Goal: Information Seeking & Learning: Learn about a topic

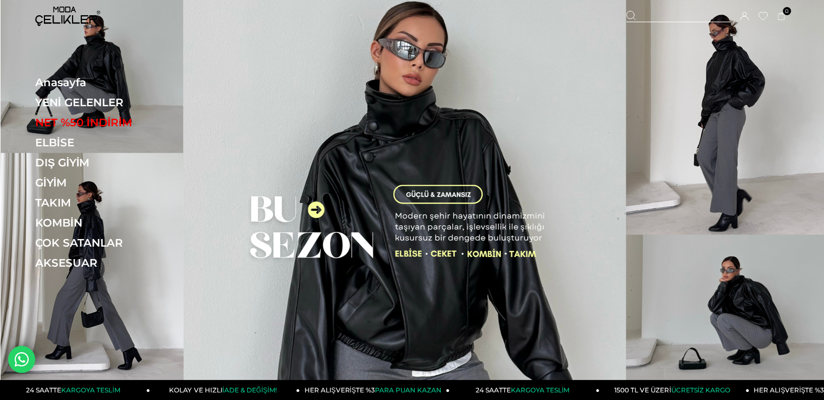
drag, startPoint x: 0, startPoint y: 0, endPoint x: 63, endPoint y: 140, distance: 153.7
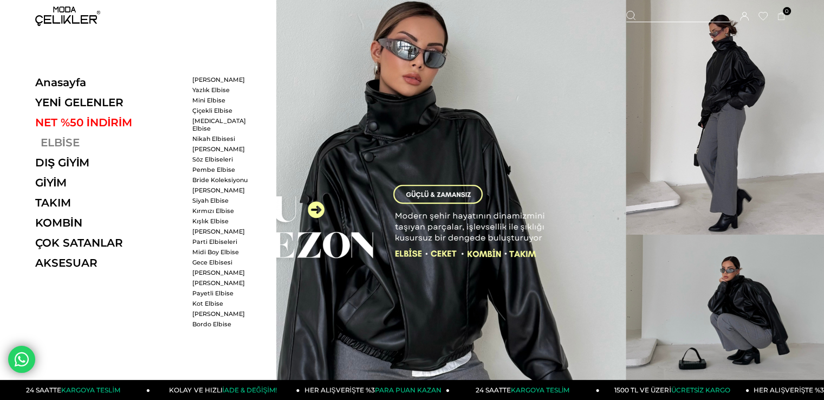
click at [63, 140] on link "ELBİSE" at bounding box center [109, 142] width 149 height 13
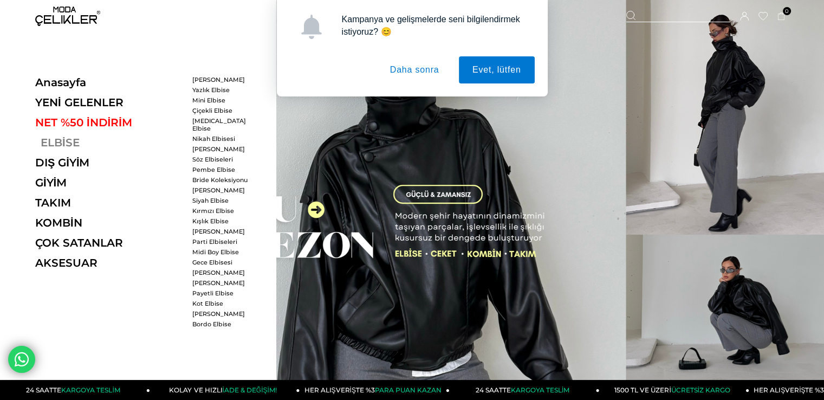
click at [63, 140] on link "ELBİSE" at bounding box center [109, 142] width 149 height 13
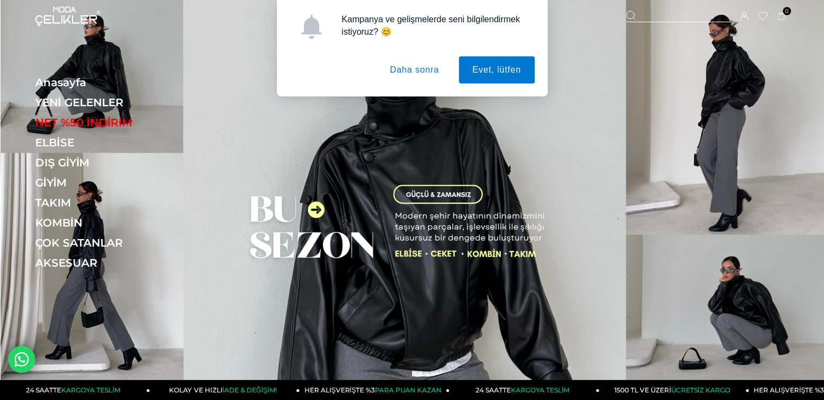
click at [423, 70] on button "Daha sonra" at bounding box center [414, 69] width 76 height 27
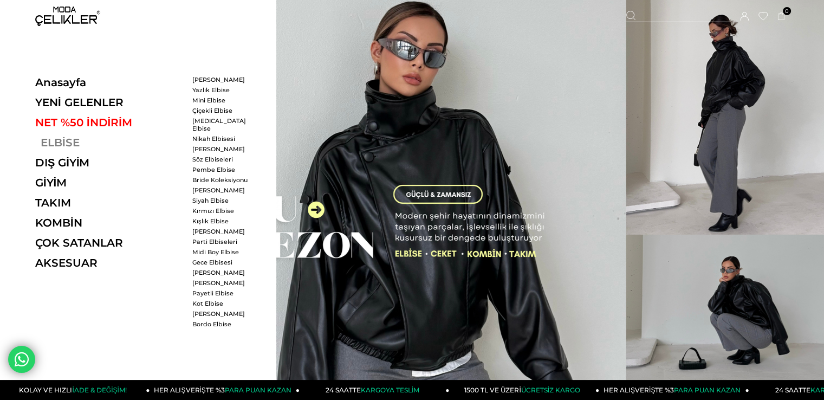
click at [56, 145] on link "ELBİSE" at bounding box center [109, 142] width 149 height 13
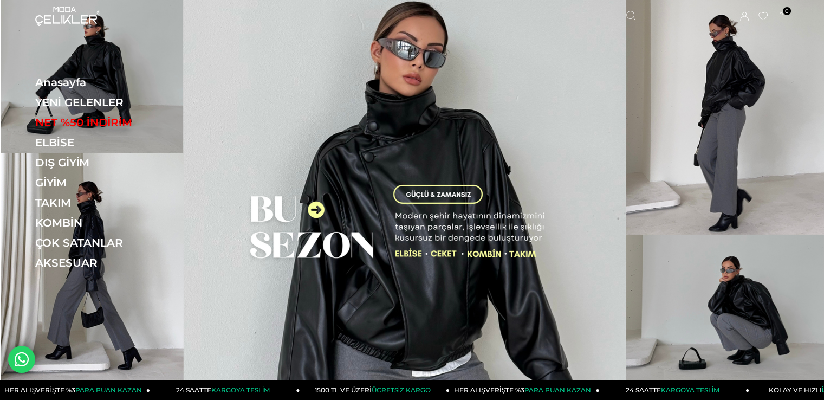
click at [411, 255] on img at bounding box center [412, 193] width 823 height 386
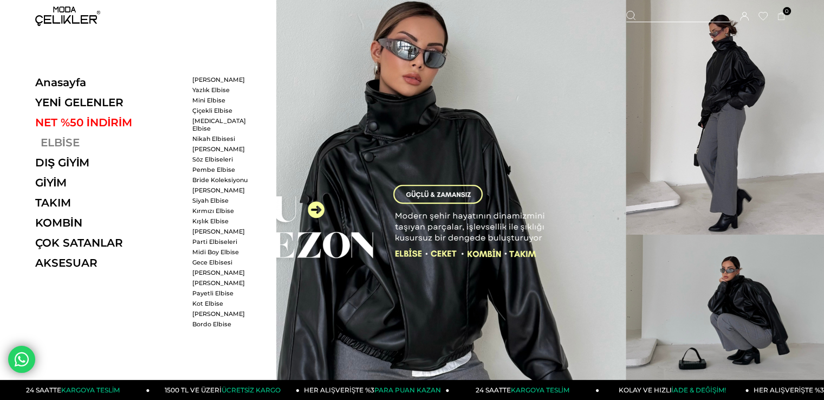
click at [48, 136] on link "ELBİSE" at bounding box center [109, 142] width 149 height 13
click at [59, 139] on link "ELBİSE" at bounding box center [109, 142] width 149 height 13
click at [66, 142] on link "ELBİSE" at bounding box center [109, 142] width 149 height 13
click at [75, 137] on link "ELBİSE" at bounding box center [109, 142] width 149 height 13
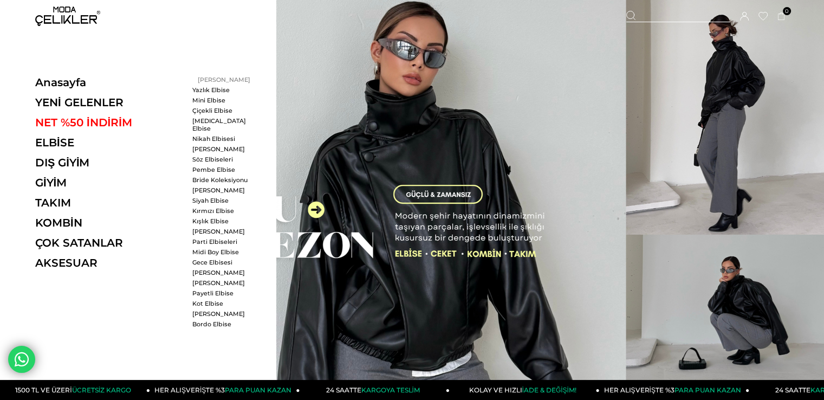
click at [215, 76] on link "[PERSON_NAME]" at bounding box center [223, 80] width 62 height 8
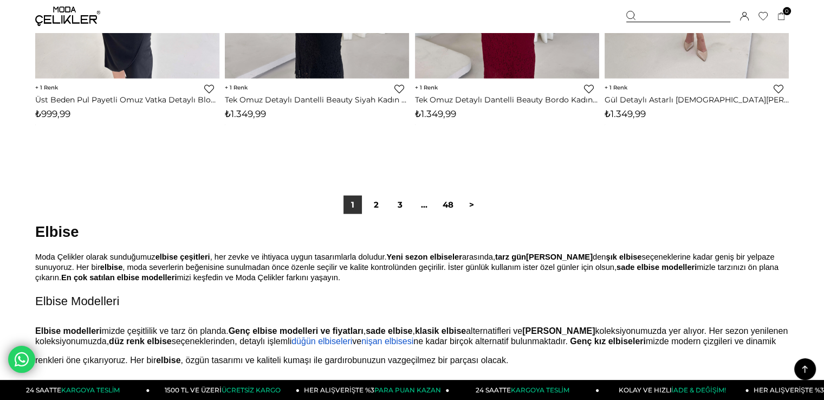
scroll to position [6717, 0]
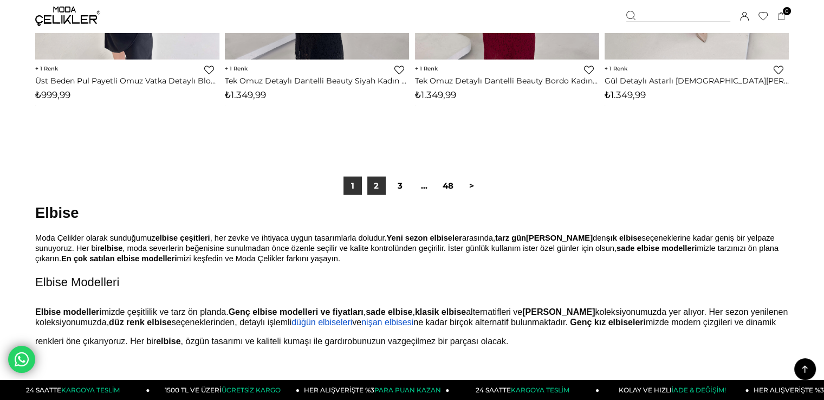
click at [378, 187] on link "2" at bounding box center [376, 186] width 18 height 18
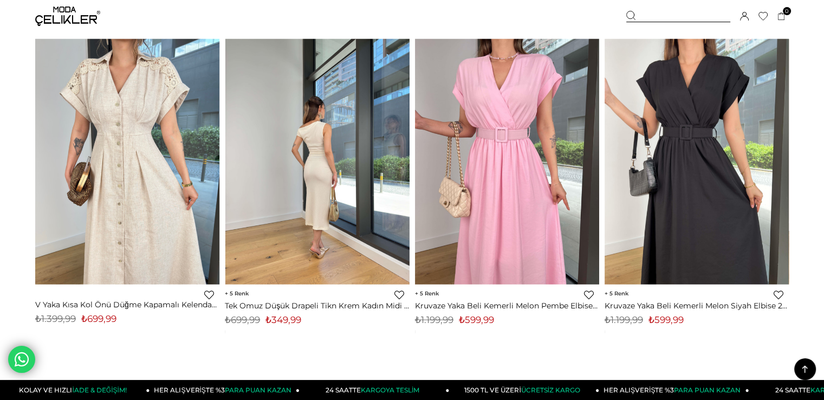
scroll to position [6715, 0]
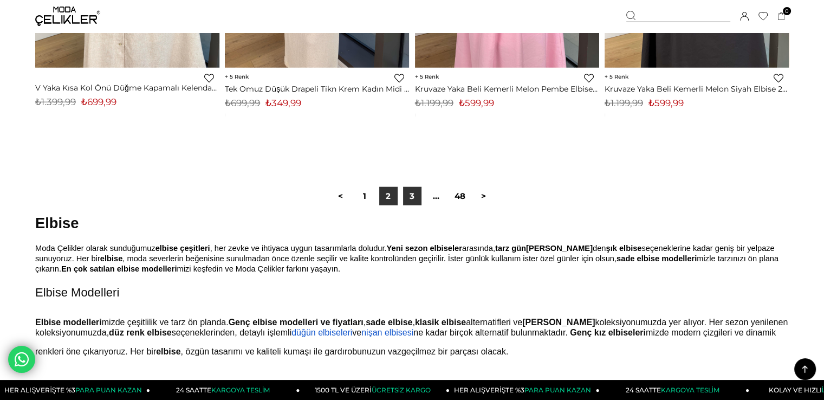
click at [407, 198] on link "3" at bounding box center [412, 196] width 18 height 18
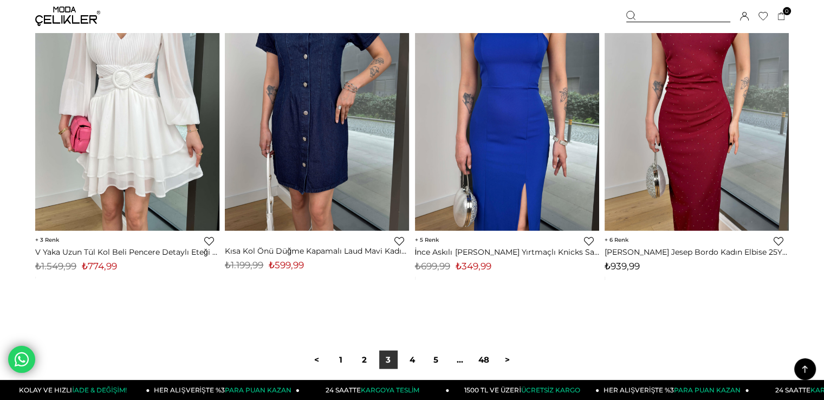
scroll to position [6839, 0]
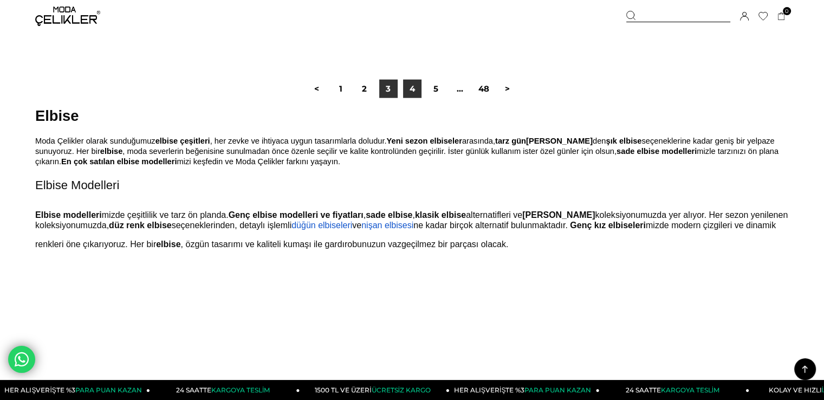
click at [405, 91] on link "4" at bounding box center [412, 89] width 18 height 18
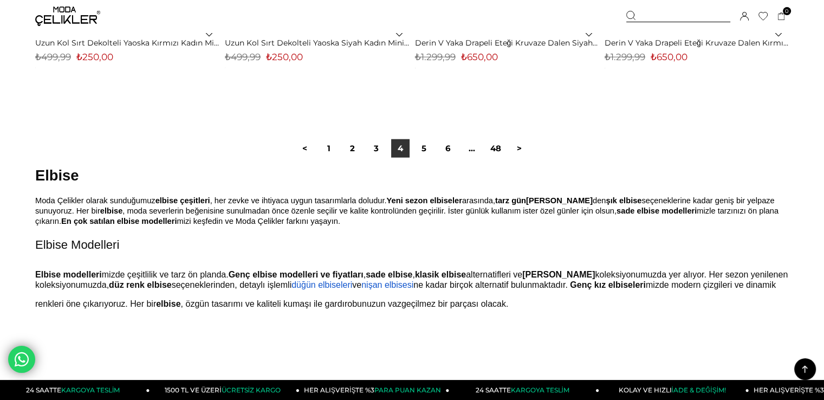
scroll to position [6772, 0]
click at [421, 150] on link "5" at bounding box center [424, 147] width 18 height 18
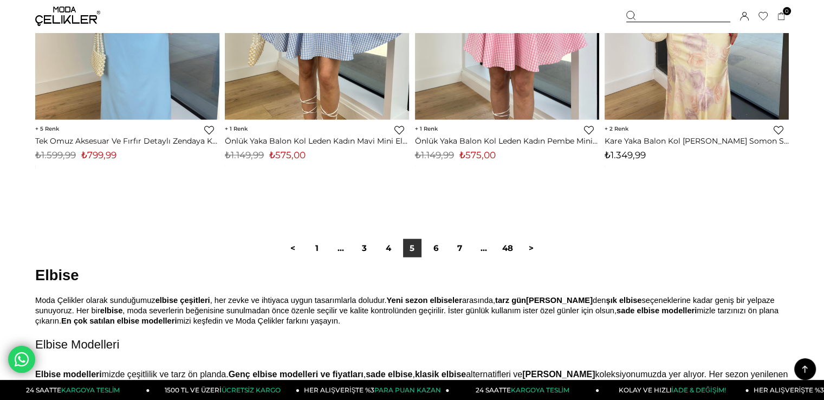
scroll to position [6826, 0]
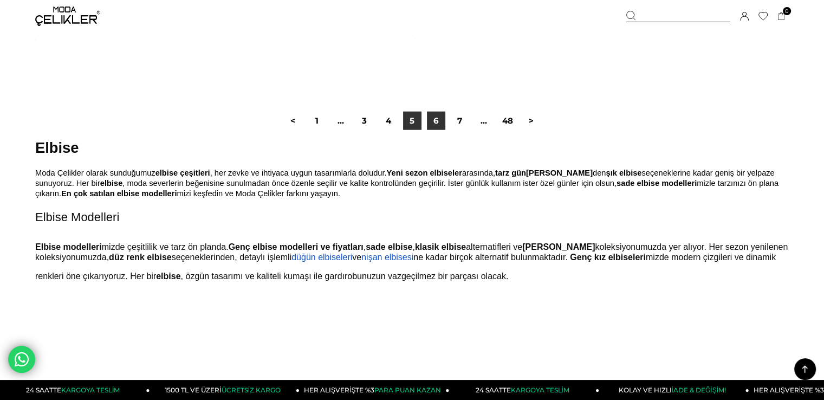
click at [444, 124] on link "6" at bounding box center [436, 121] width 18 height 18
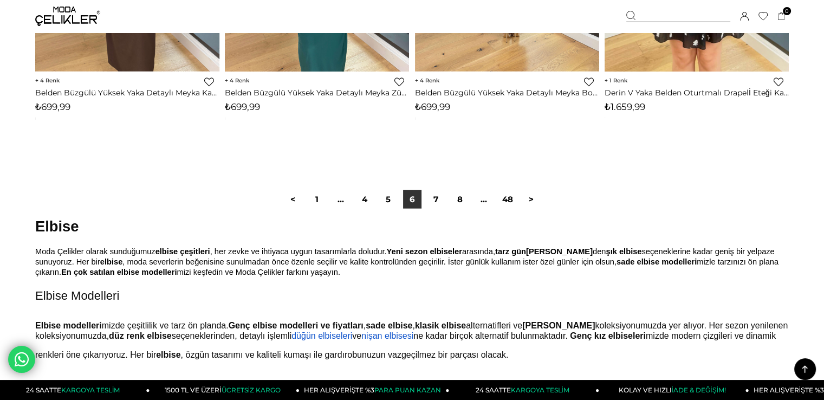
scroll to position [6826, 0]
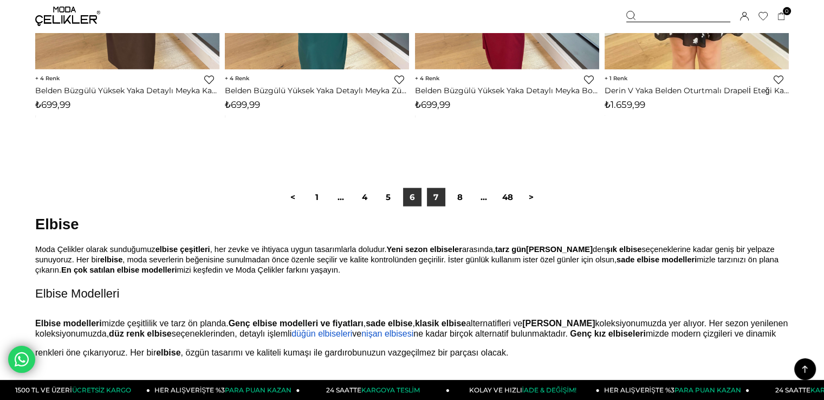
click at [436, 205] on link "7" at bounding box center [436, 197] width 18 height 18
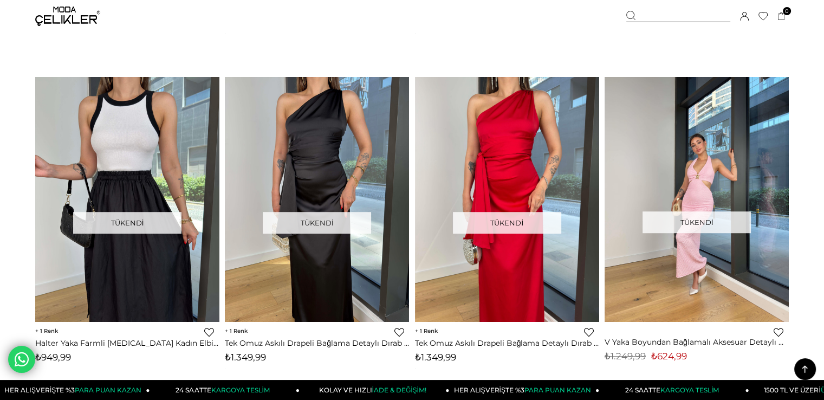
scroll to position [813, 0]
